Goal: Task Accomplishment & Management: Manage account settings

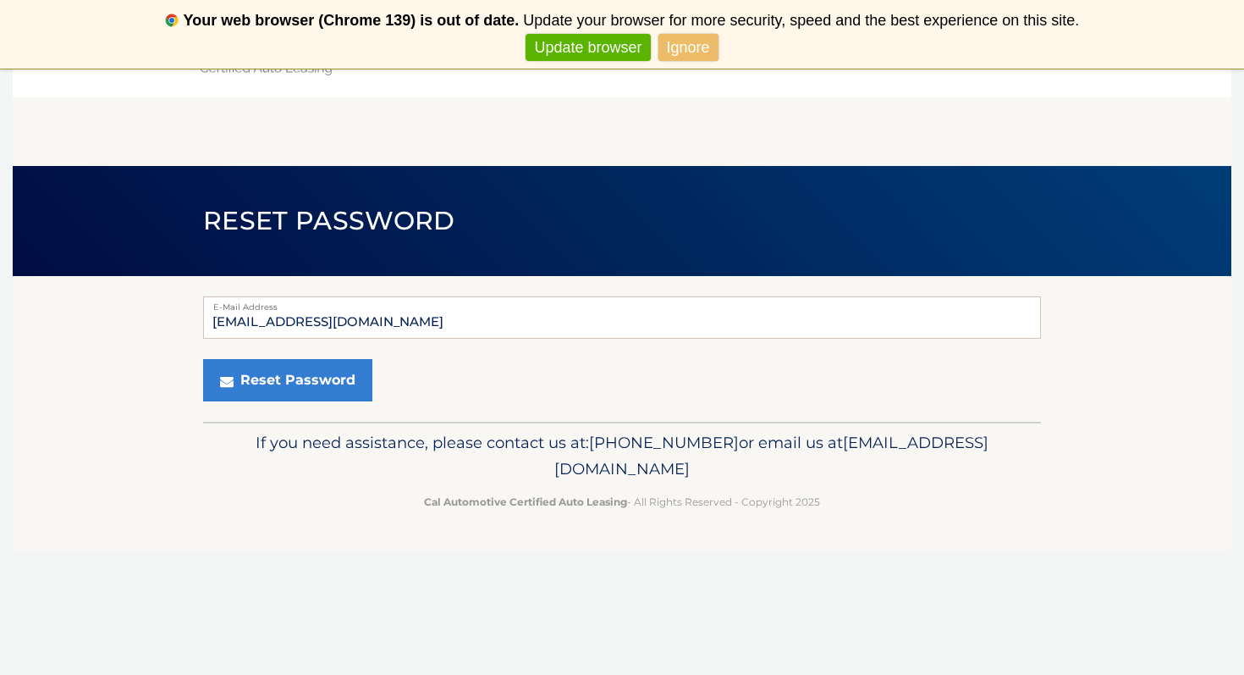
click at [293, 378] on button "Reset Password" at bounding box center [287, 380] width 169 height 42
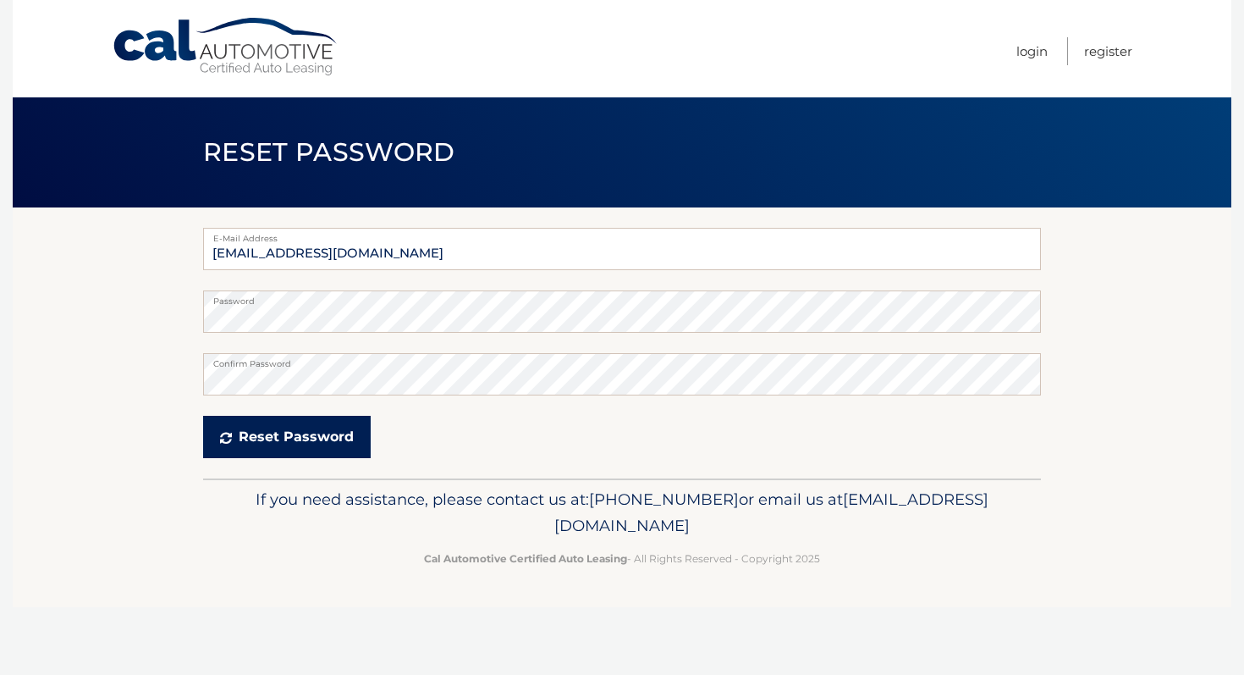
click at [247, 438] on button "Reset Password" at bounding box center [287, 437] width 168 height 42
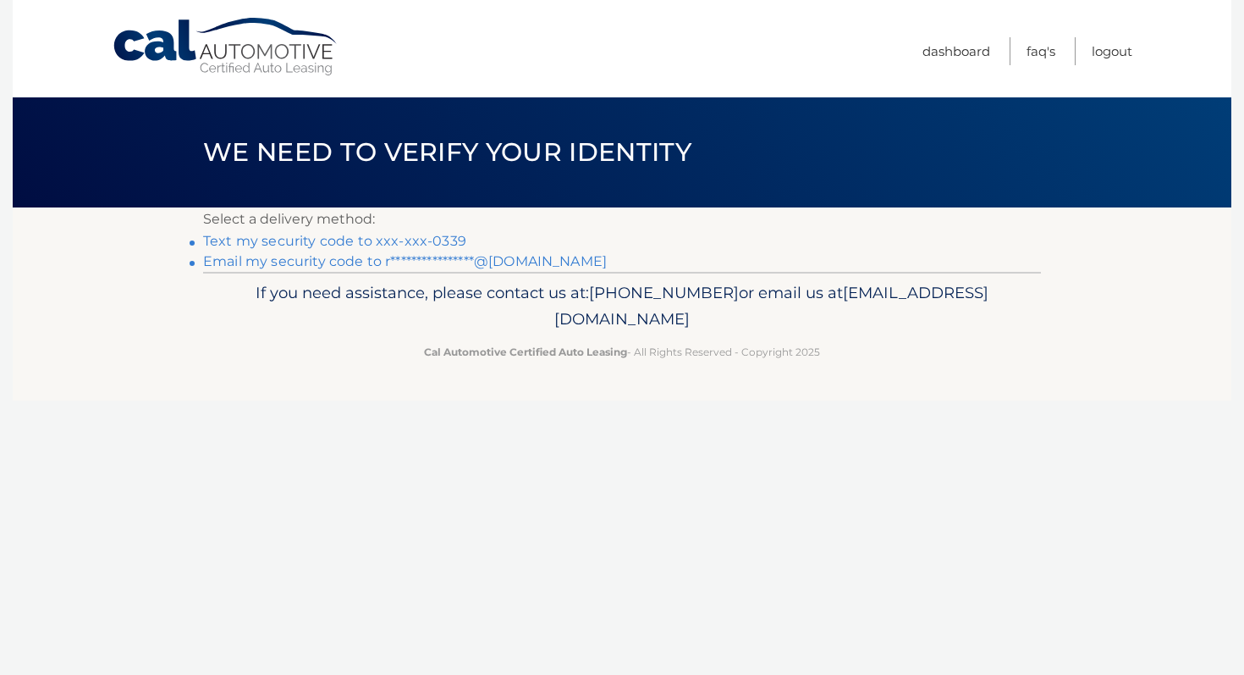
click at [334, 242] on link "Text my security code to xxx-xxx-0339" at bounding box center [334, 241] width 263 height 16
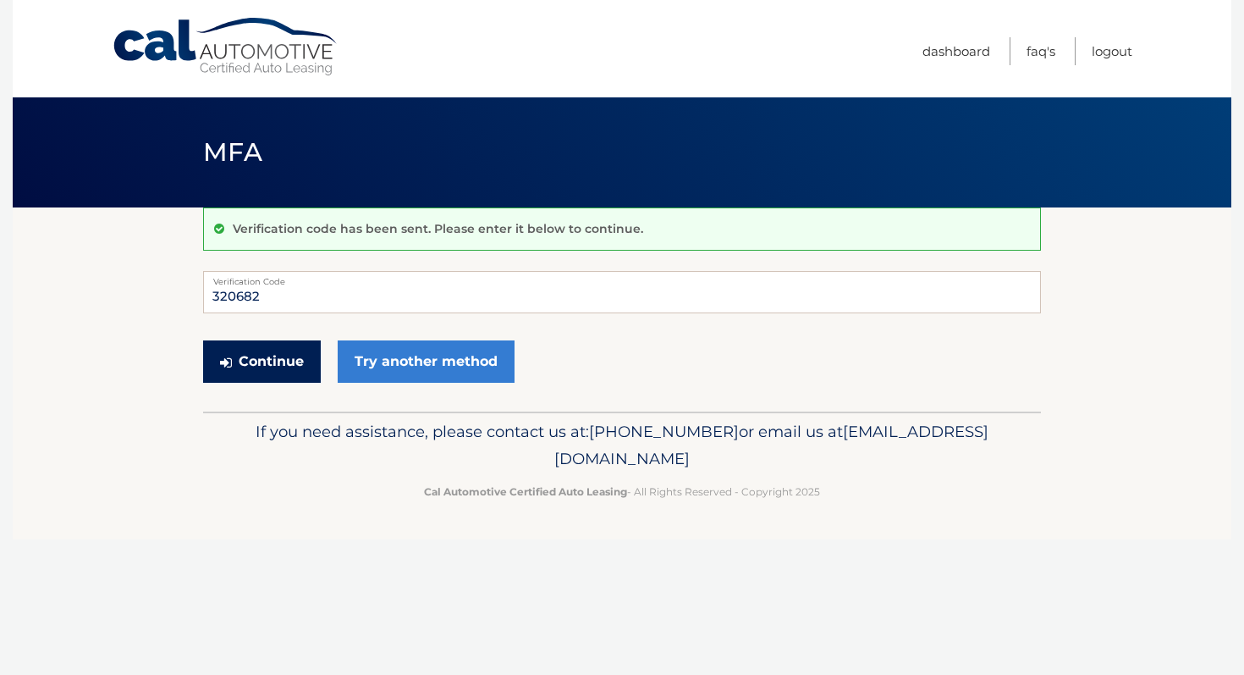
type input "320682"
click at [273, 367] on button "Continue" at bounding box center [262, 361] width 118 height 42
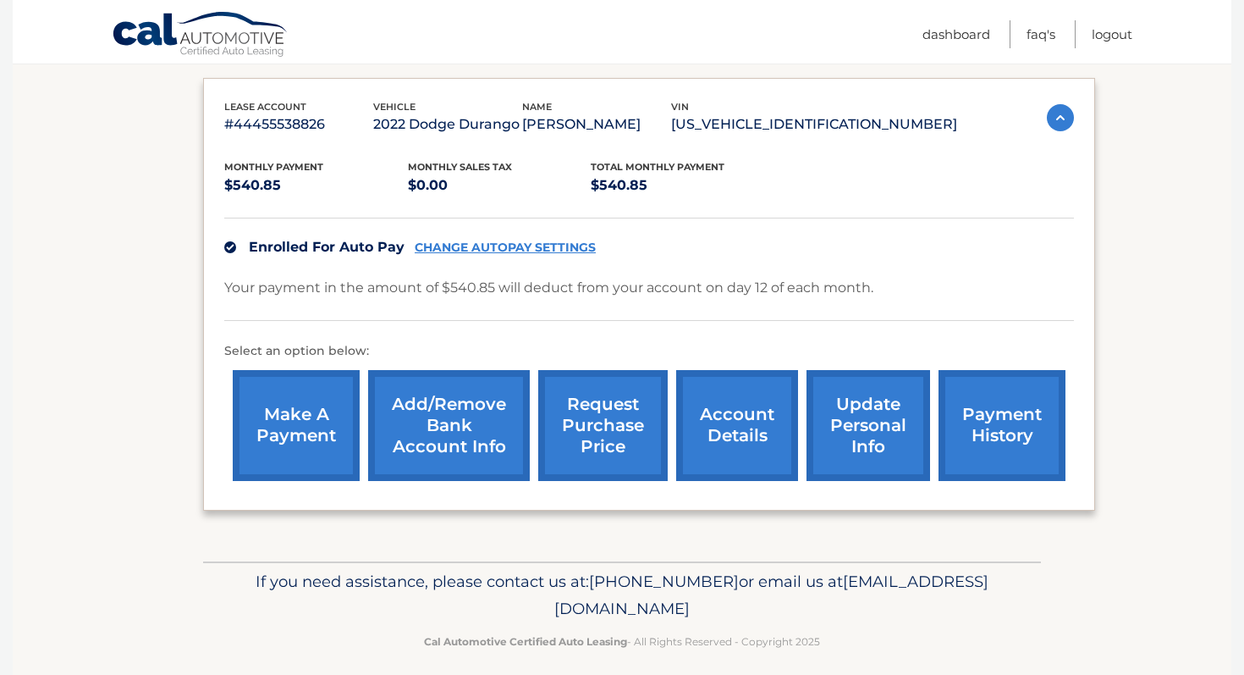
scroll to position [275, 0]
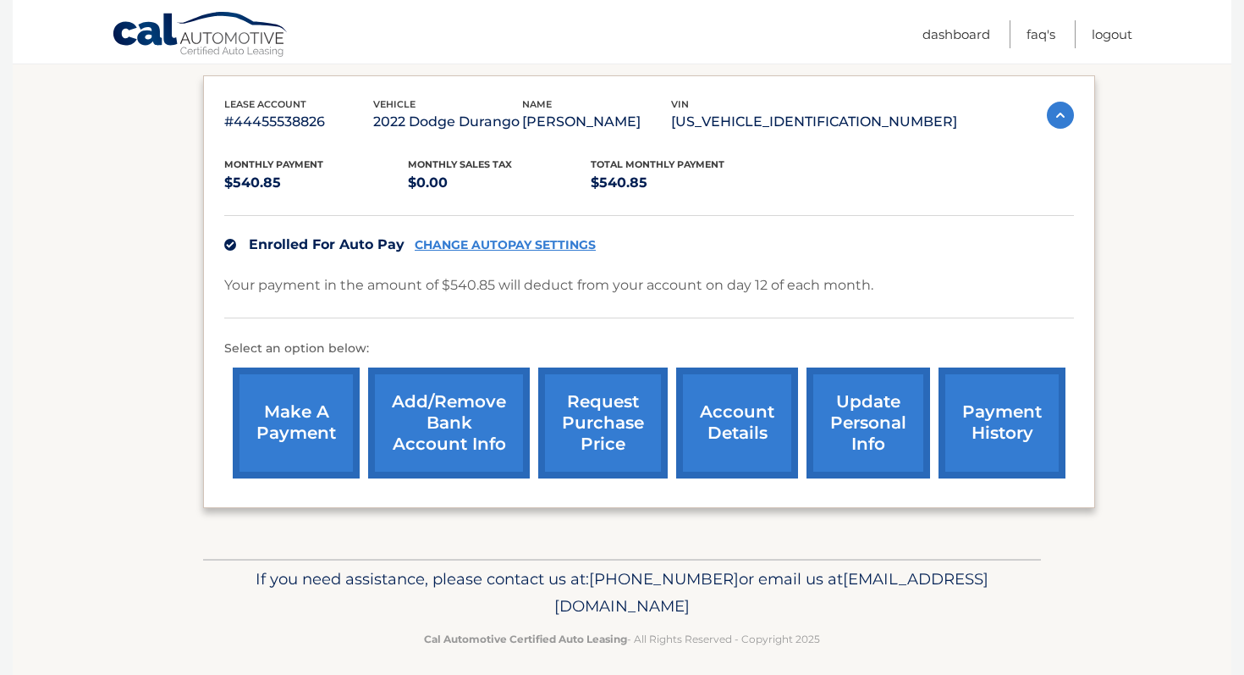
click at [740, 438] on link "account details" at bounding box center [737, 422] width 122 height 111
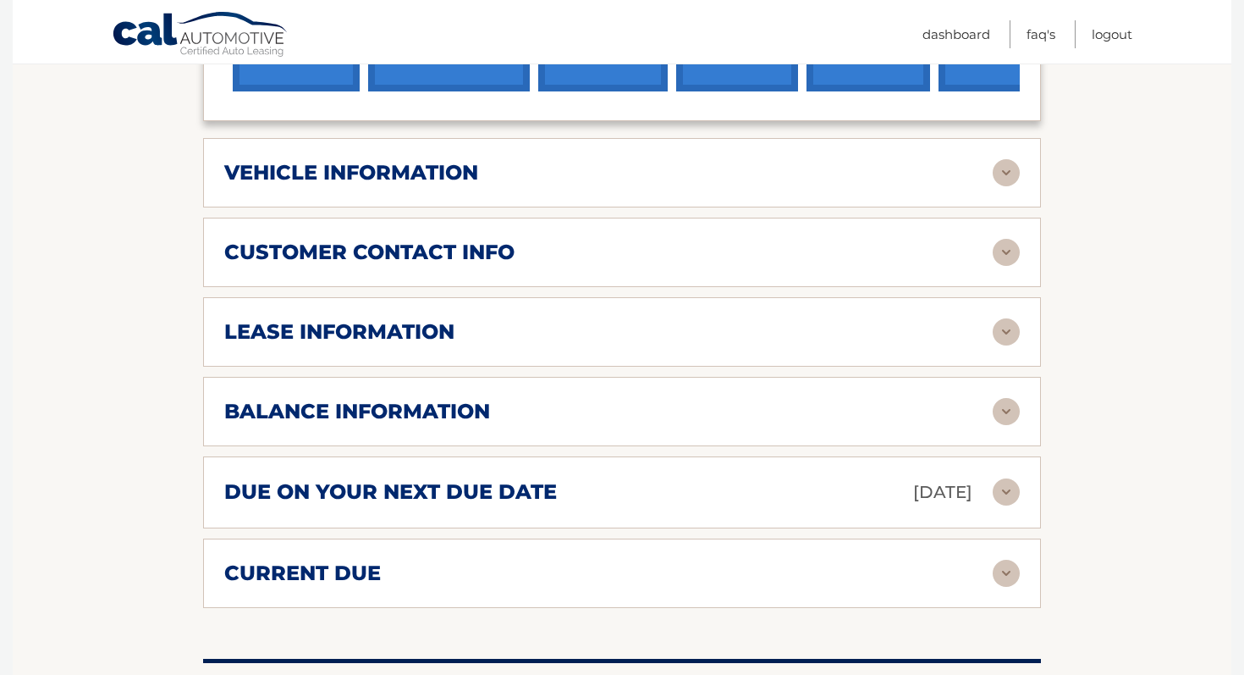
scroll to position [721, 0]
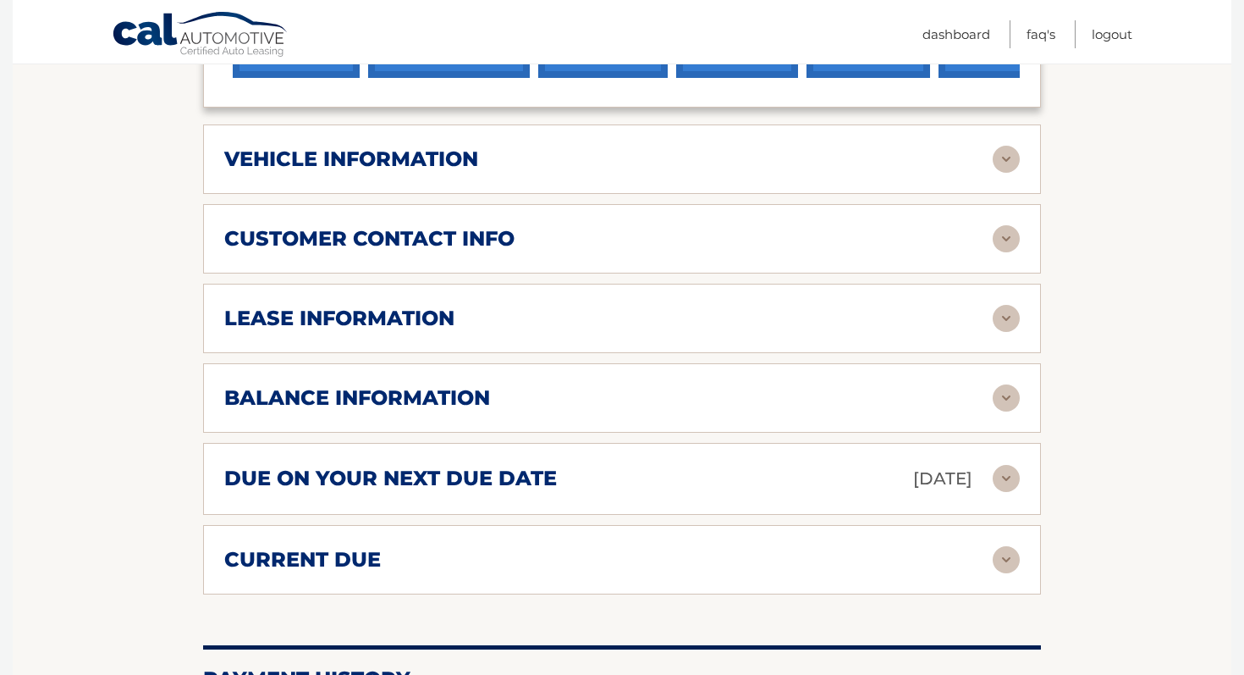
click at [1003, 305] on img at bounding box center [1006, 318] width 27 height 27
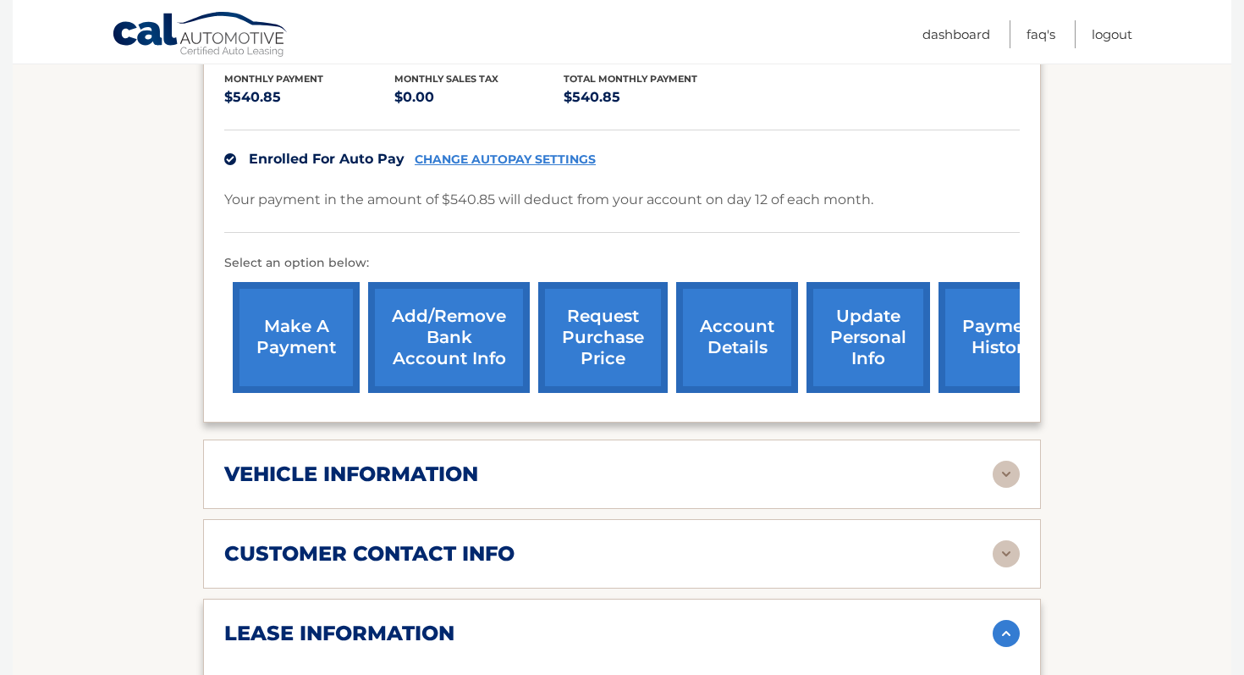
scroll to position [411, 0]
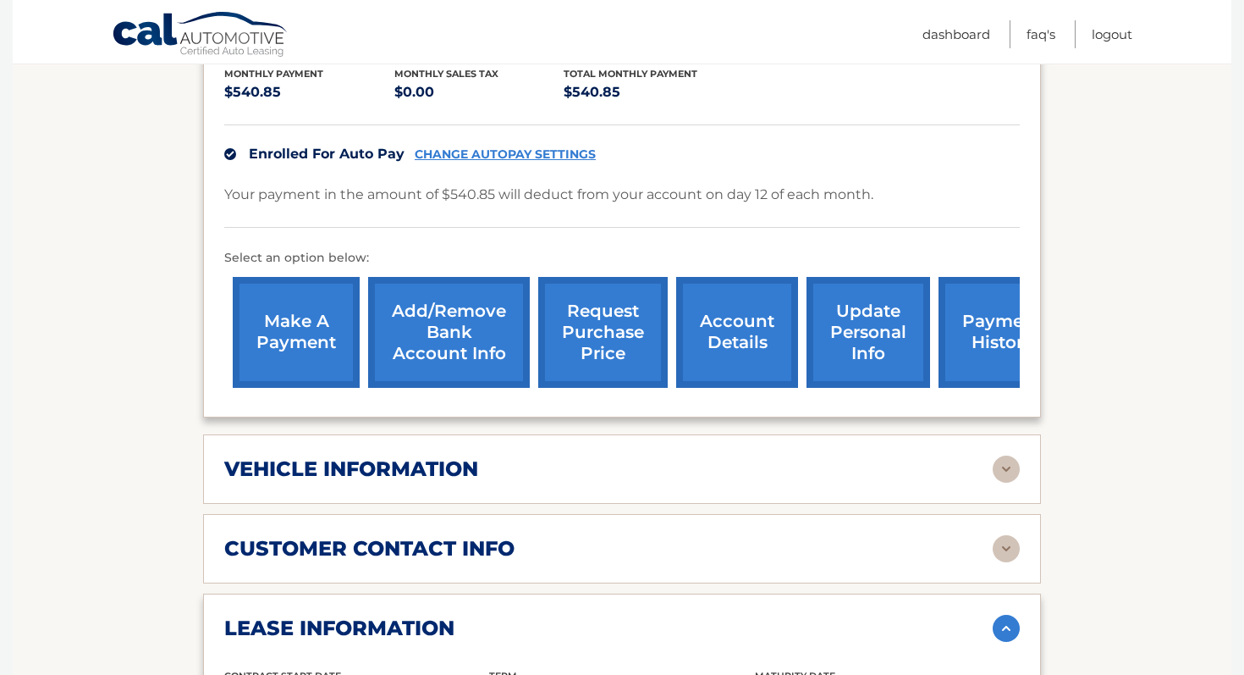
click at [731, 312] on link "account details" at bounding box center [737, 332] width 122 height 111
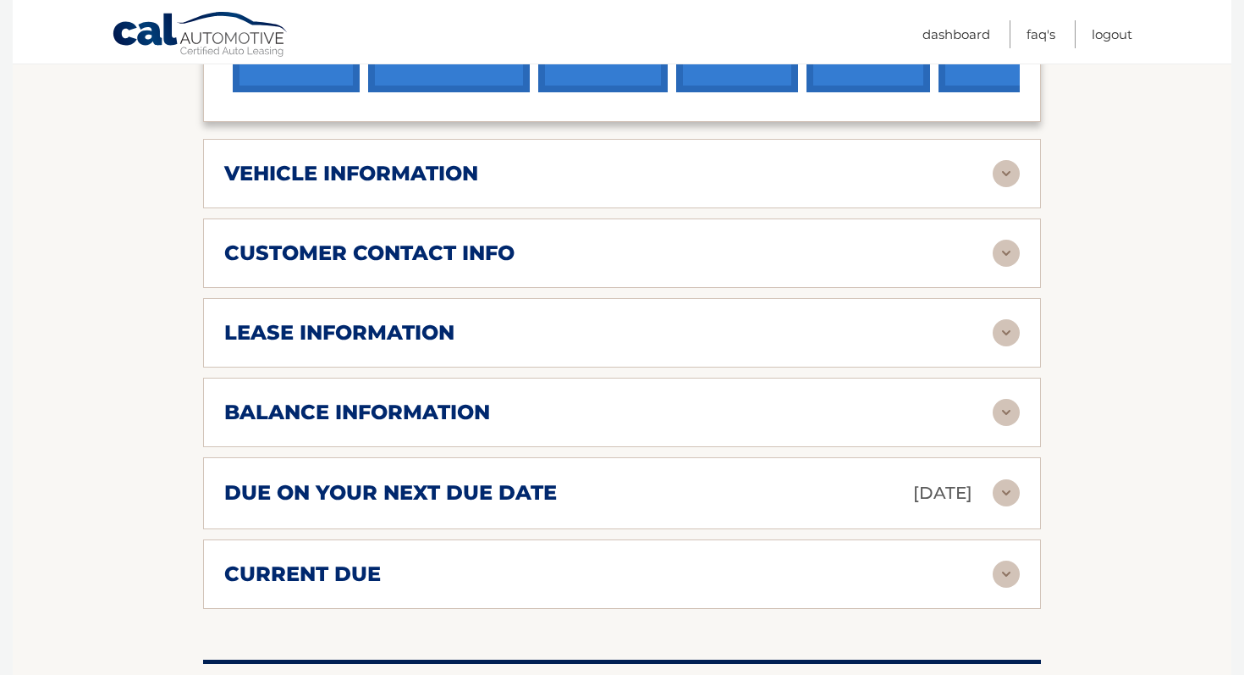
scroll to position [786, 0]
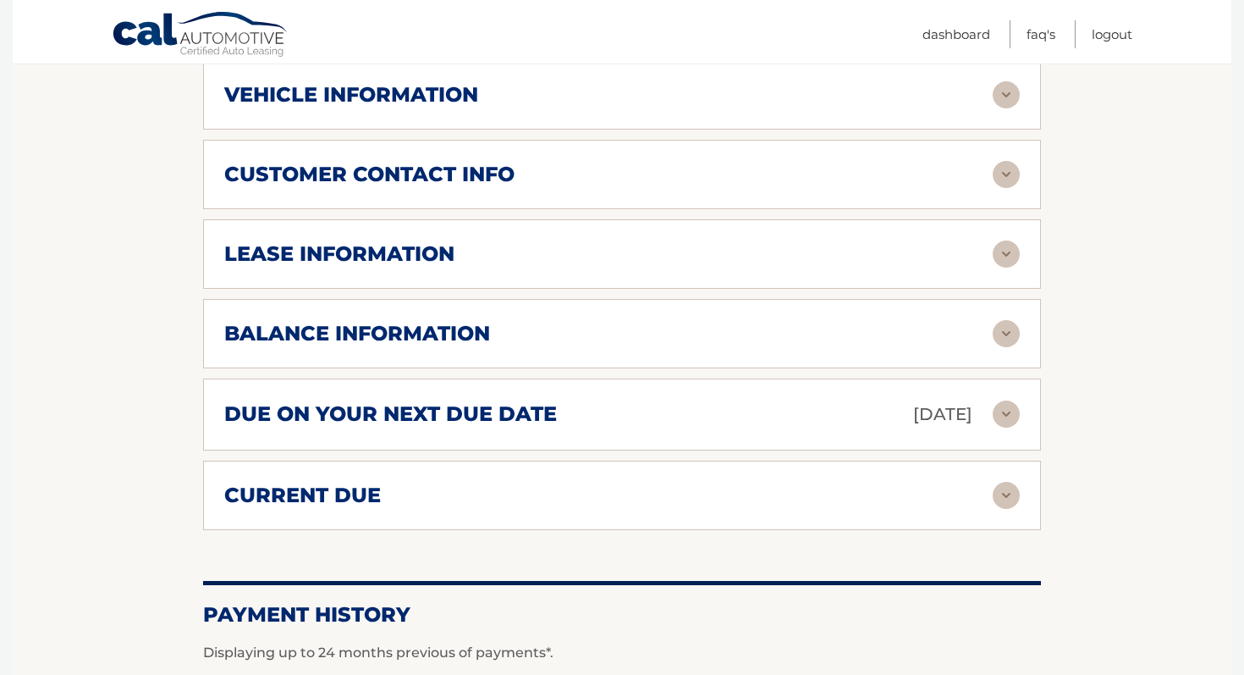
click at [415, 482] on div "current due" at bounding box center [608, 494] width 769 height 25
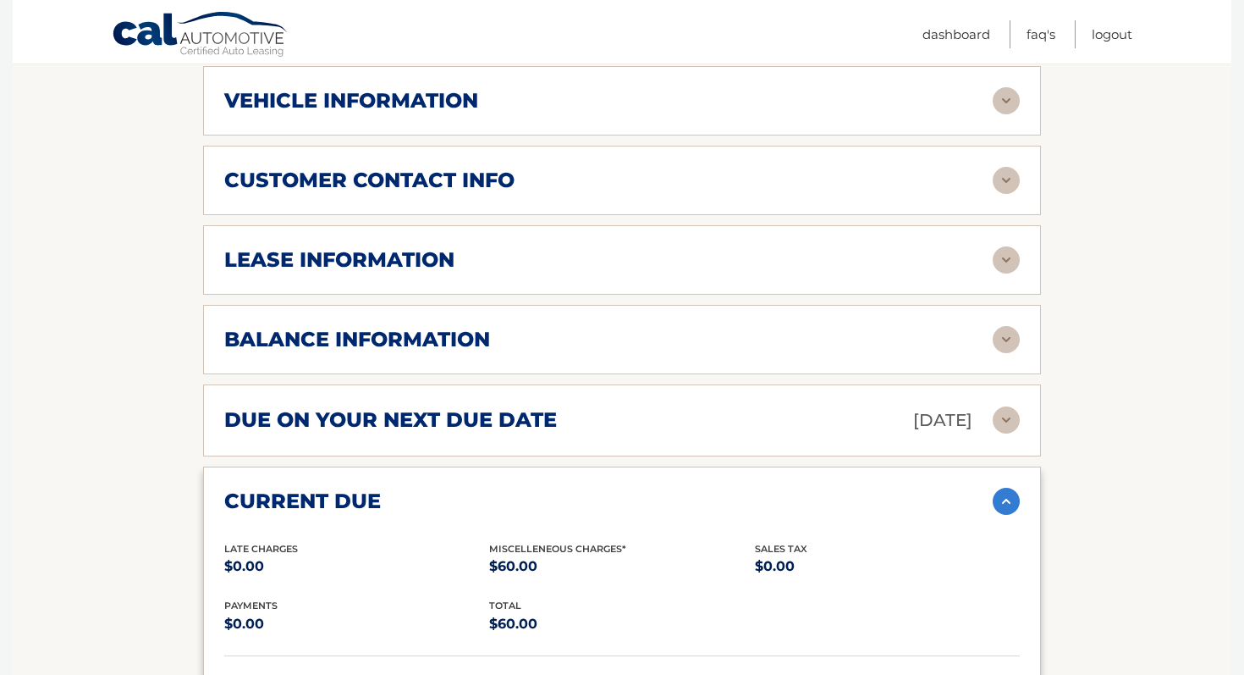
scroll to position [777, 0]
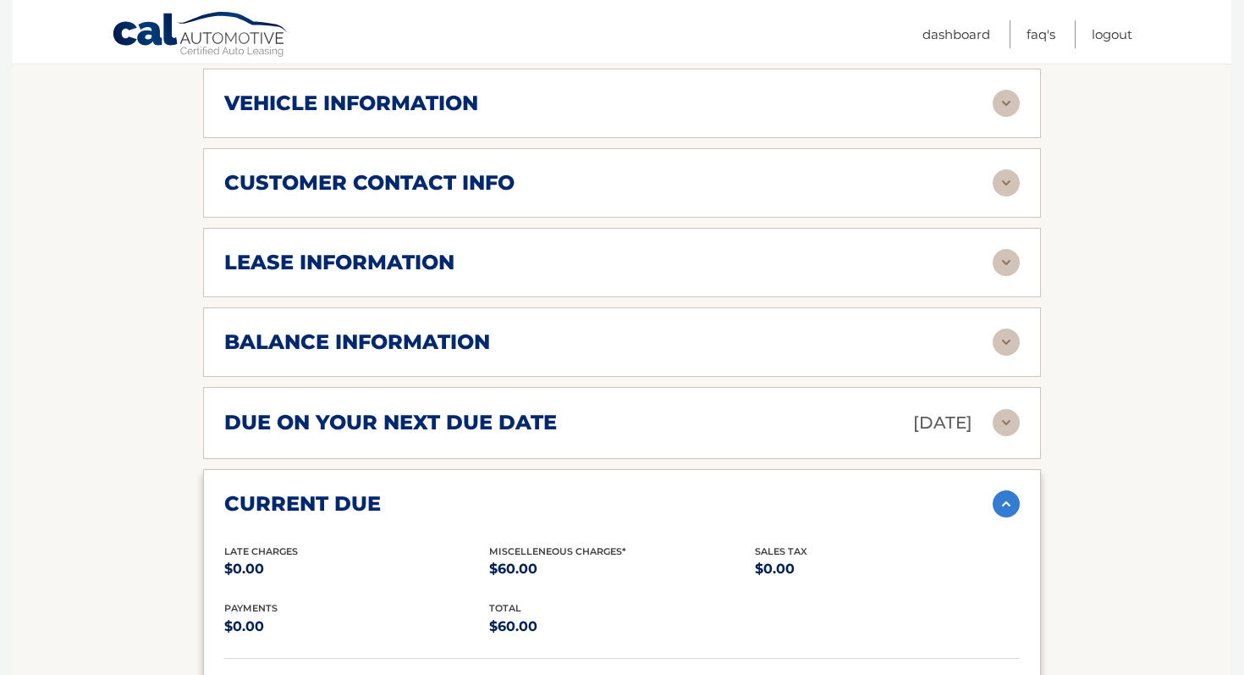
click at [542, 254] on div "lease information Contract Start Date Dec 12, 2022 Term 39 Maturity Date Mar 12…" at bounding box center [622, 262] width 838 height 69
click at [1001, 249] on img at bounding box center [1006, 262] width 27 height 27
